Goal: Use online tool/utility: Utilize a website feature to perform a specific function

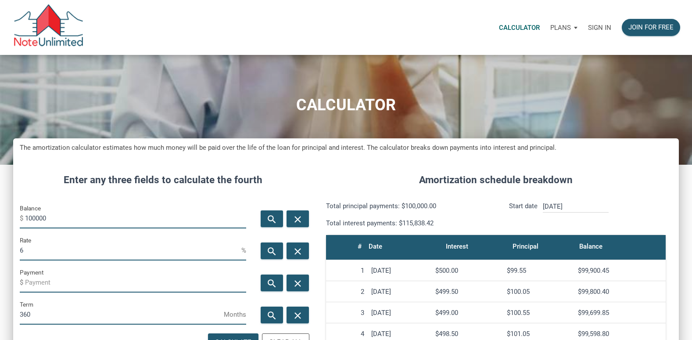
scroll to position [442, 666]
click at [594, 25] on p "Sign in" at bounding box center [599, 28] width 23 height 8
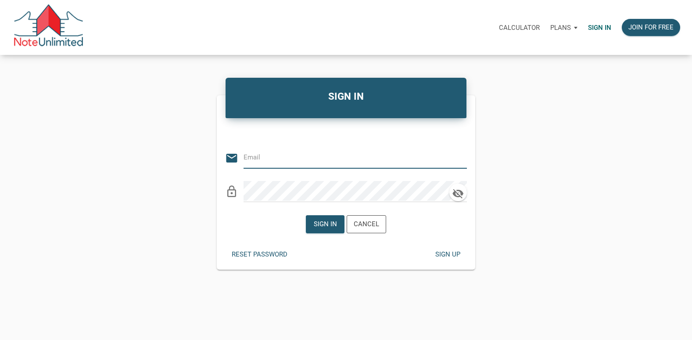
type input "[EMAIL_ADDRESS][DOMAIN_NAME]"
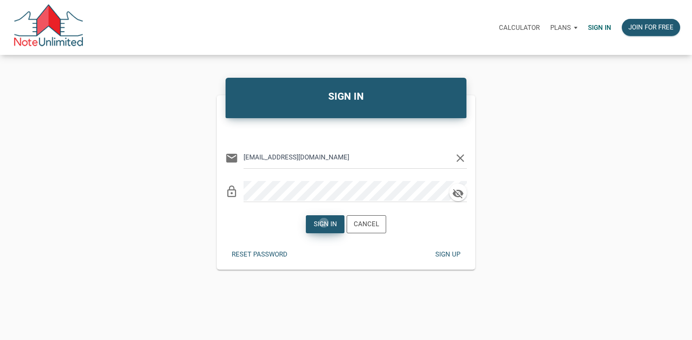
click at [324, 223] on div "Sign in" at bounding box center [324, 224] width 23 height 10
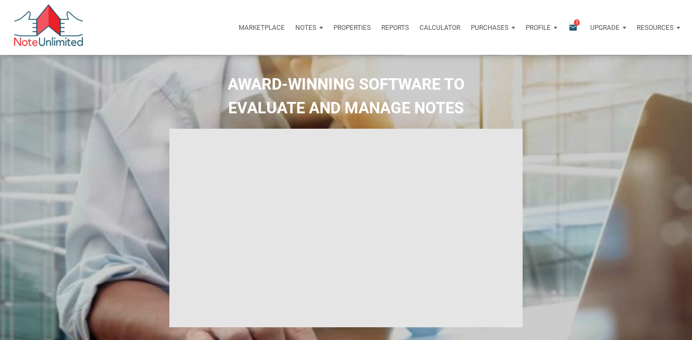
select select
type input "Introduction to new features"
select select
click at [431, 27] on p "Calculator" at bounding box center [440, 28] width 41 height 8
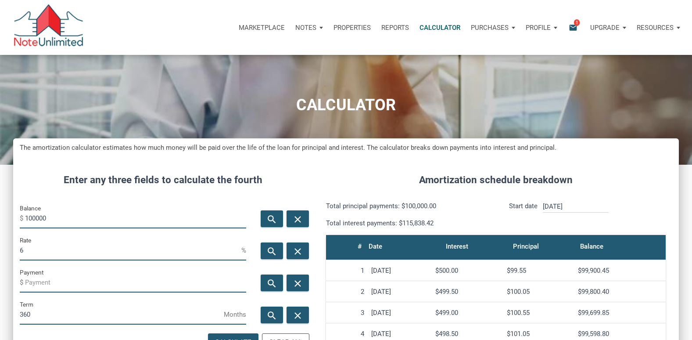
scroll to position [442, 666]
drag, startPoint x: 68, startPoint y: 217, endPoint x: -2, endPoint y: 216, distance: 70.2
click at [0, 216] on html "Marketplace Notes Dashboard Transactions Properties Reports Calculator Purchase…" at bounding box center [346, 170] width 692 height 340
type input "593000"
click at [42, 250] on input "6" at bounding box center [131, 251] width 222 height 20
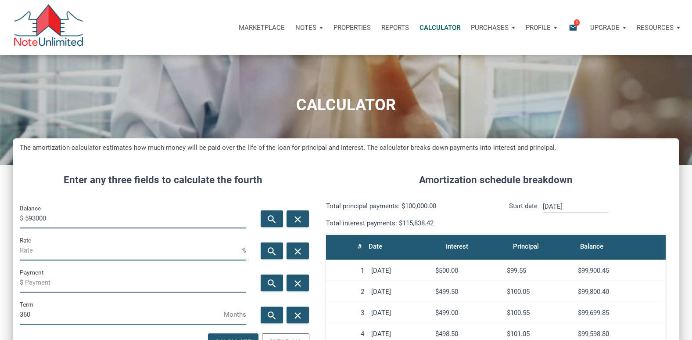
type input "6"
click at [267, 281] on icon "search" at bounding box center [272, 283] width 11 height 11
type input "-3555.33"
click at [22, 252] on input "6" at bounding box center [131, 251] width 222 height 20
type input "7"
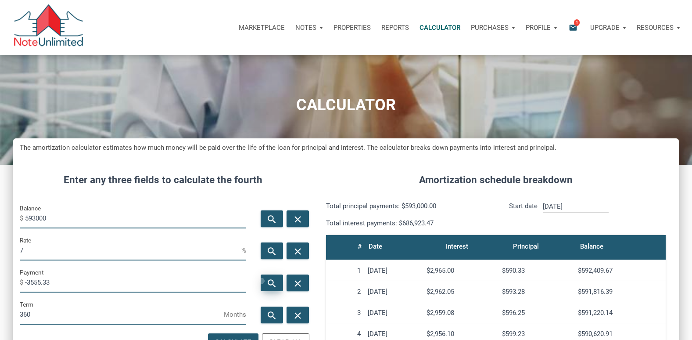
click at [262, 281] on div "search" at bounding box center [272, 282] width 22 height 17
type input "-3945.24"
